Goal: Find contact information: Find contact information

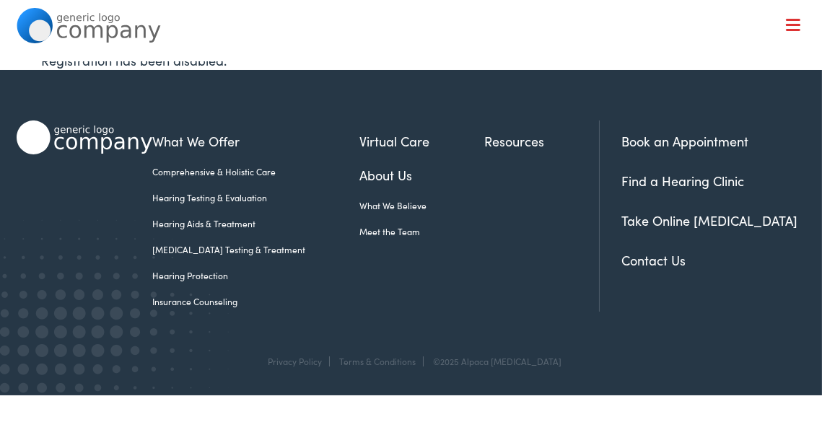
click at [648, 260] on link "Contact Us" at bounding box center [653, 260] width 64 height 18
